Goal: Transaction & Acquisition: Purchase product/service

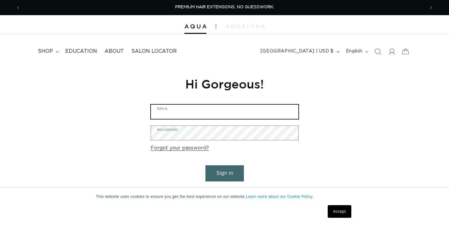
type input "[EMAIL_ADDRESS][DOMAIN_NAME]"
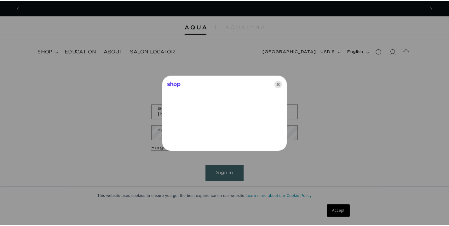
scroll to position [0, 819]
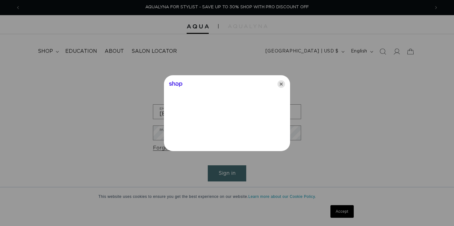
click at [282, 84] on icon "Close" at bounding box center [282, 84] width 8 height 8
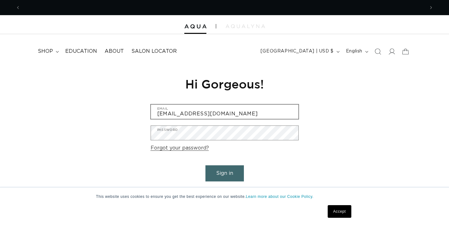
scroll to position [0, 0]
click at [346, 214] on link "Accept" at bounding box center [339, 211] width 23 height 13
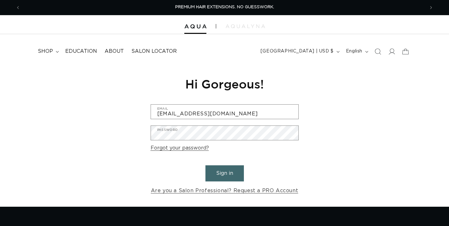
click at [233, 174] on button "Sign in" at bounding box center [225, 173] width 38 height 16
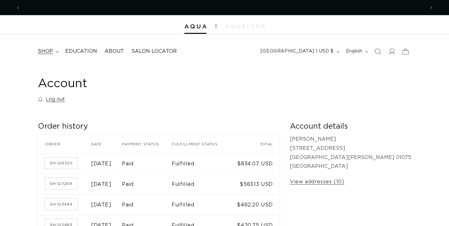
scroll to position [0, 405]
click at [40, 50] on span "shop" at bounding box center [45, 51] width 15 height 7
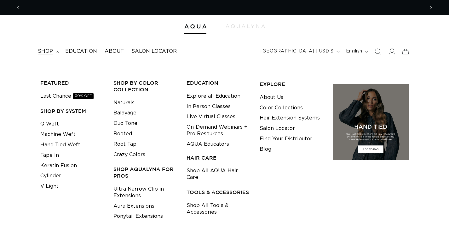
scroll to position [0, 809]
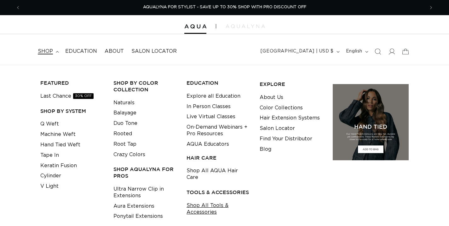
click at [207, 200] on link "Shop All Tools & Accessories" at bounding box center [218, 208] width 63 height 17
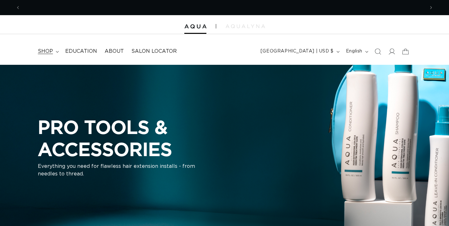
click at [45, 51] on span "shop" at bounding box center [45, 51] width 15 height 7
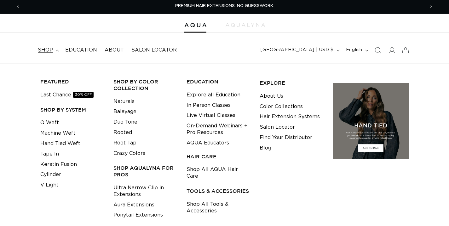
scroll to position [40, 0]
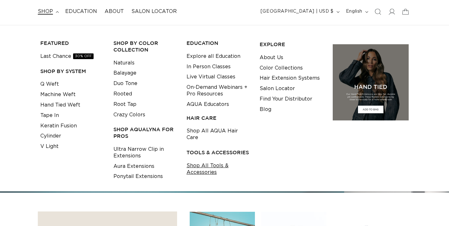
click at [199, 160] on link "Shop All Tools & Accessories" at bounding box center [218, 168] width 63 height 17
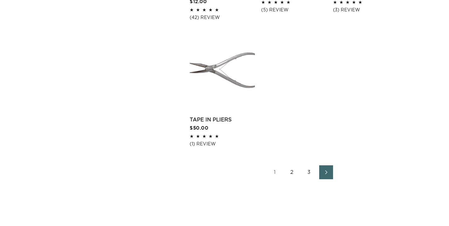
scroll to position [914, 0]
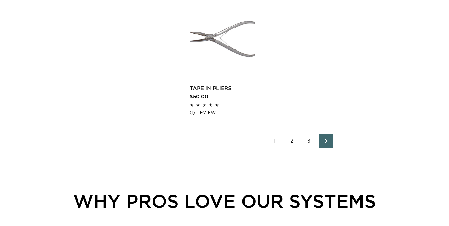
click at [293, 148] on link "2" at bounding box center [292, 141] width 14 height 14
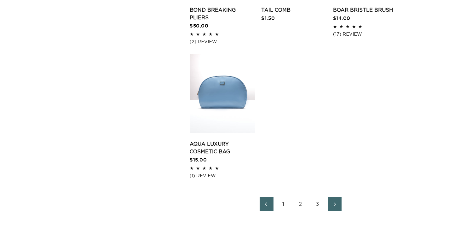
scroll to position [809, 0]
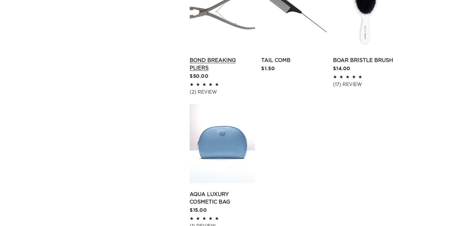
click at [208, 72] on link "Bond Breaking Pliers" at bounding box center [222, 63] width 65 height 15
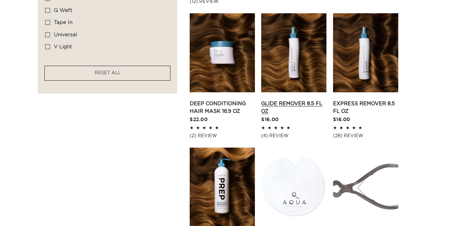
scroll to position [0, 0]
click at [271, 106] on link "Glide Remover 8.5 fl oz" at bounding box center [293, 107] width 65 height 15
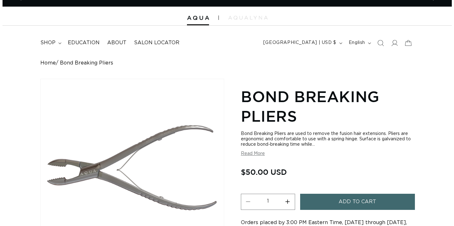
scroll to position [25, 0]
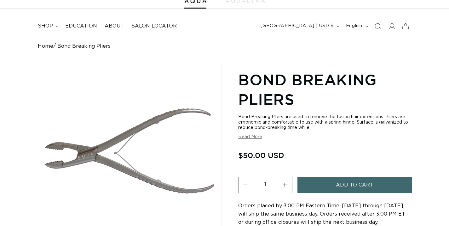
click at [358, 183] on span "Add to cart" at bounding box center [355, 185] width 38 height 16
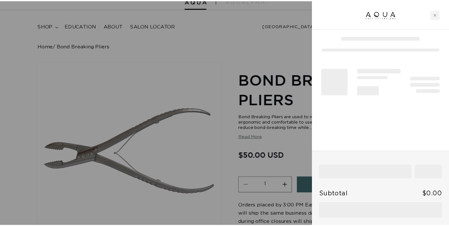
scroll to position [0, 0]
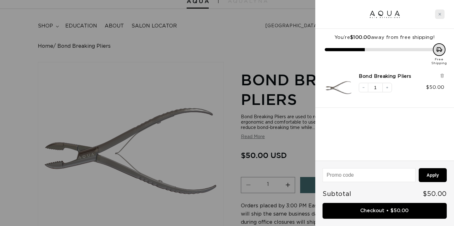
click at [440, 15] on icon "Close cart" at bounding box center [439, 14] width 3 height 3
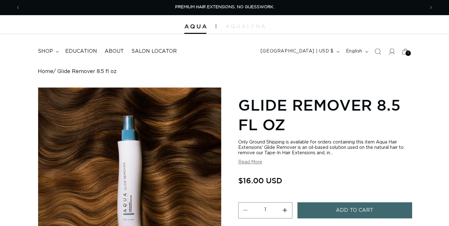
click at [381, 204] on button "Add to cart" at bounding box center [355, 210] width 115 height 16
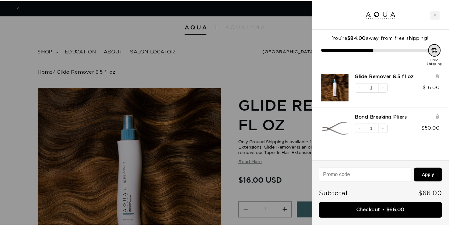
scroll to position [0, 409]
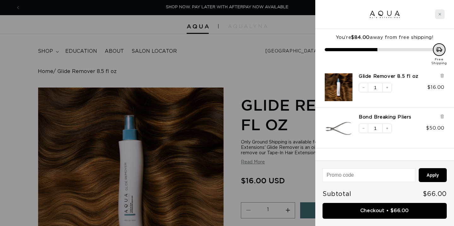
click at [442, 14] on div "Close cart" at bounding box center [439, 13] width 9 height 9
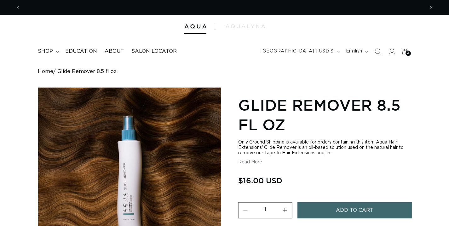
scroll to position [0, 809]
